Goal: Information Seeking & Learning: Learn about a topic

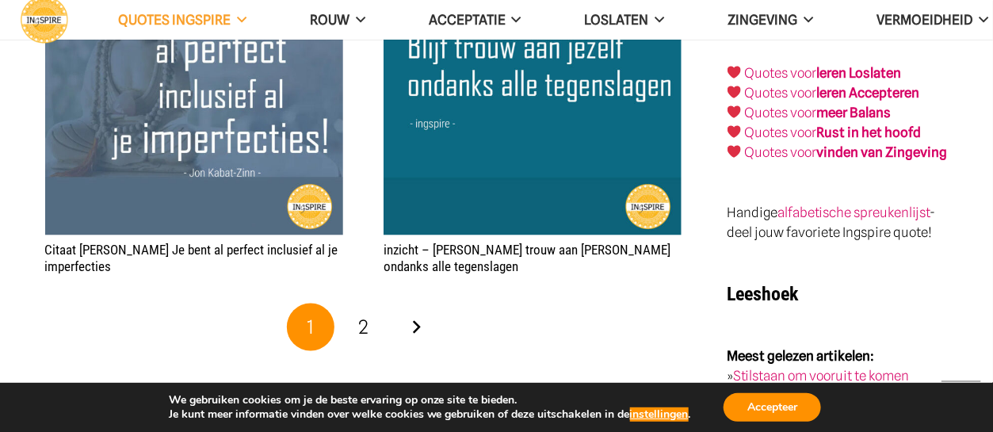
scroll to position [2853, 0]
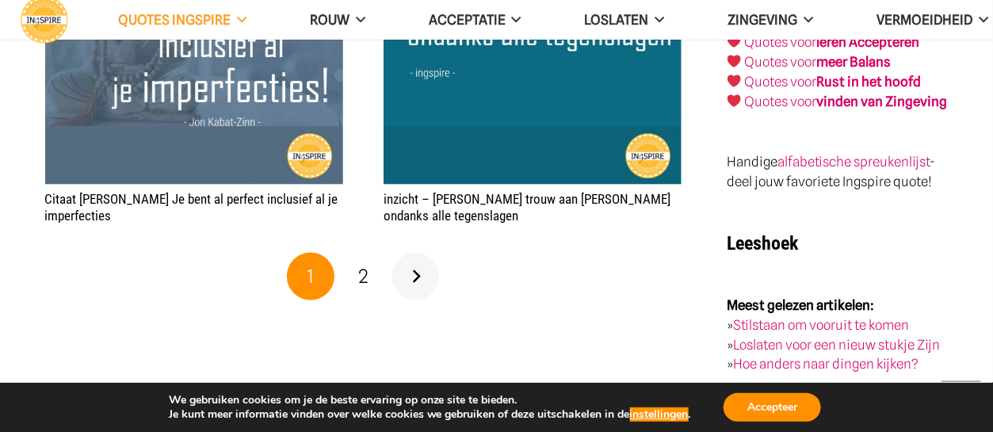
click at [417, 281] on link "Volgende" at bounding box center [416, 277] width 48 height 48
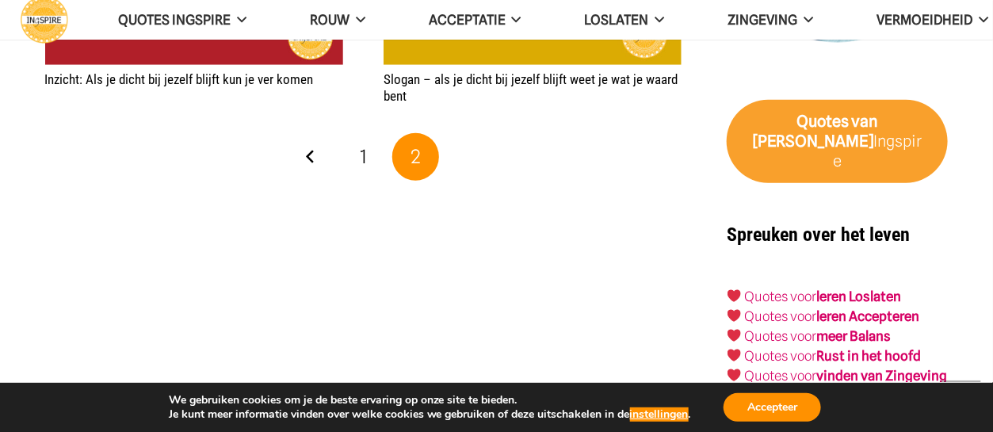
scroll to position [2615, 0]
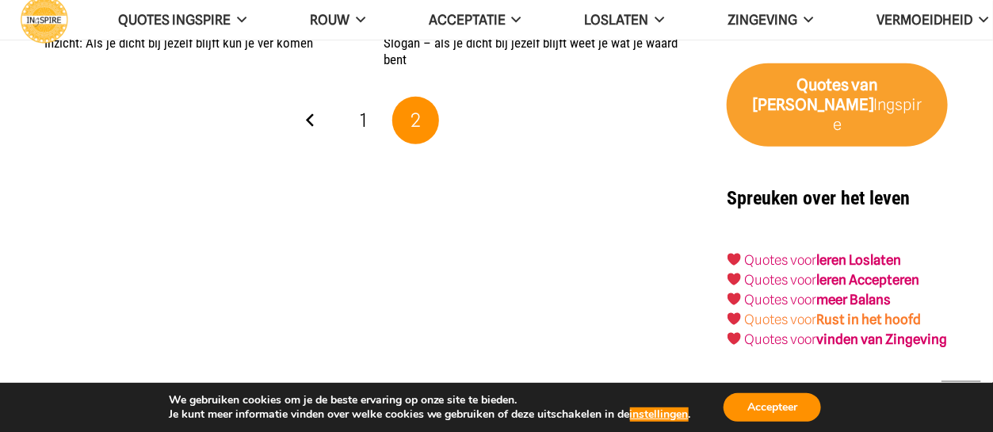
click at [842, 311] on strong "Rust in het hoofd" at bounding box center [869, 319] width 105 height 16
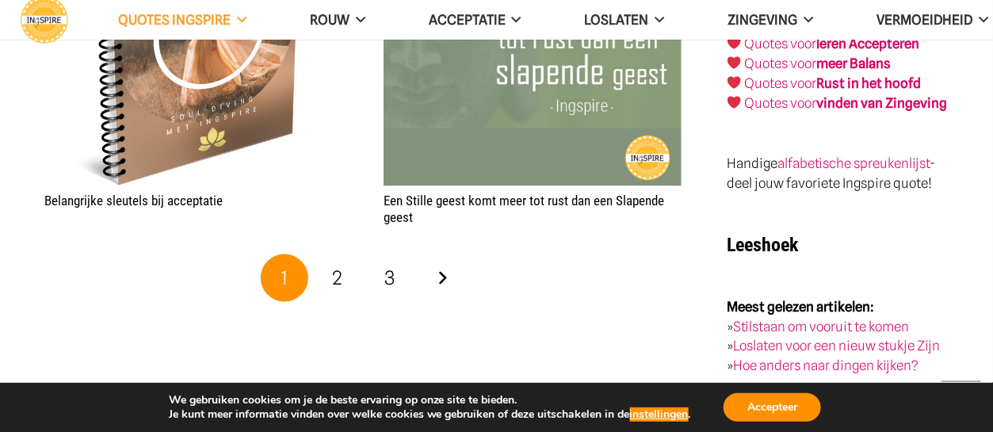
scroll to position [2932, 0]
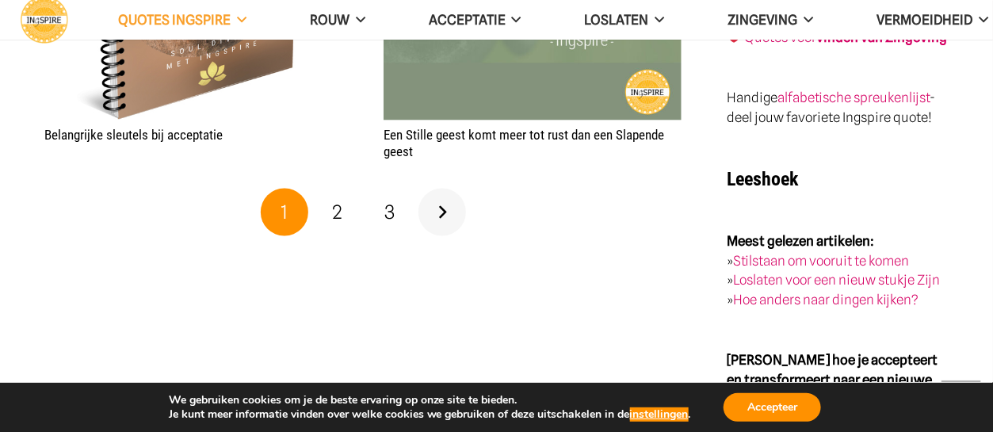
click at [449, 204] on link "Volgende" at bounding box center [442, 213] width 48 height 48
click at [767, 292] on link "Hoe anders naar dingen kijken?" at bounding box center [825, 300] width 185 height 16
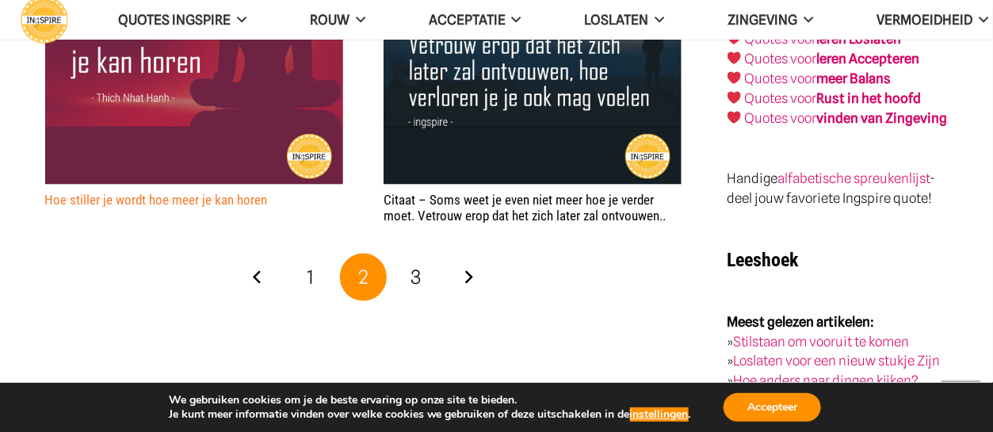
scroll to position [2853, 0]
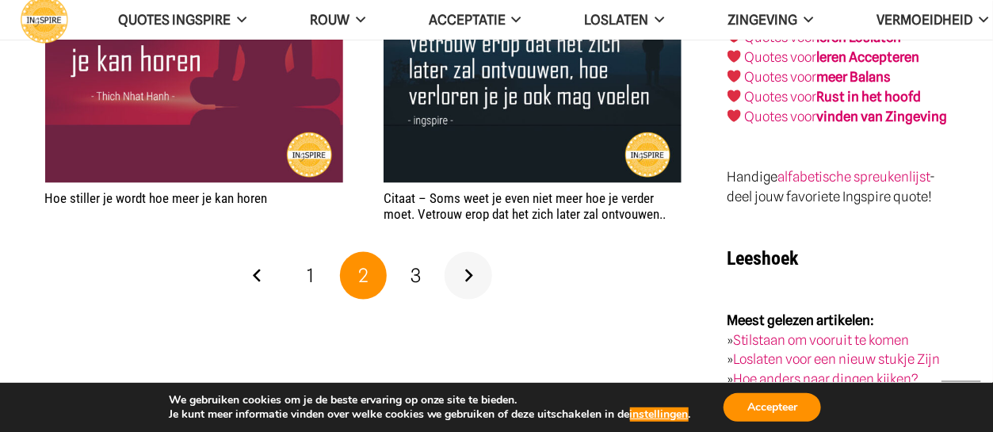
click at [472, 269] on link "Volgende" at bounding box center [469, 276] width 48 height 48
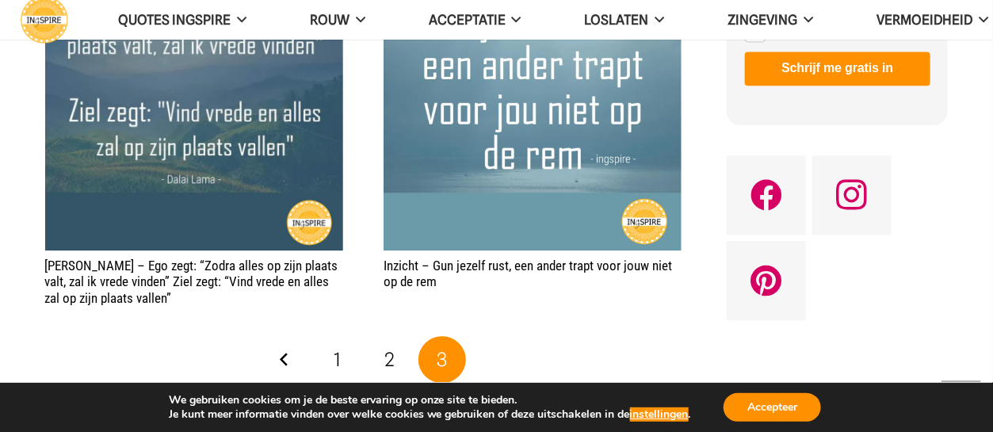
scroll to position [1189, 0]
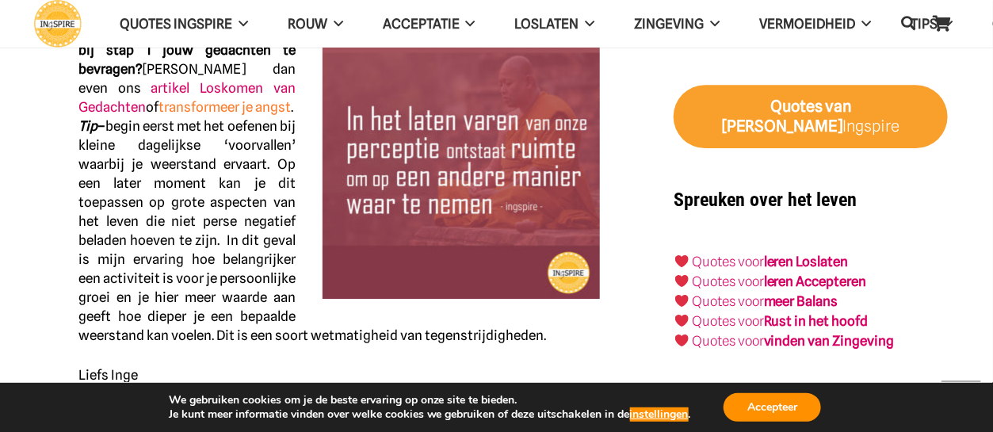
scroll to position [1823, 0]
